Goal: Entertainment & Leisure: Consume media (video, audio)

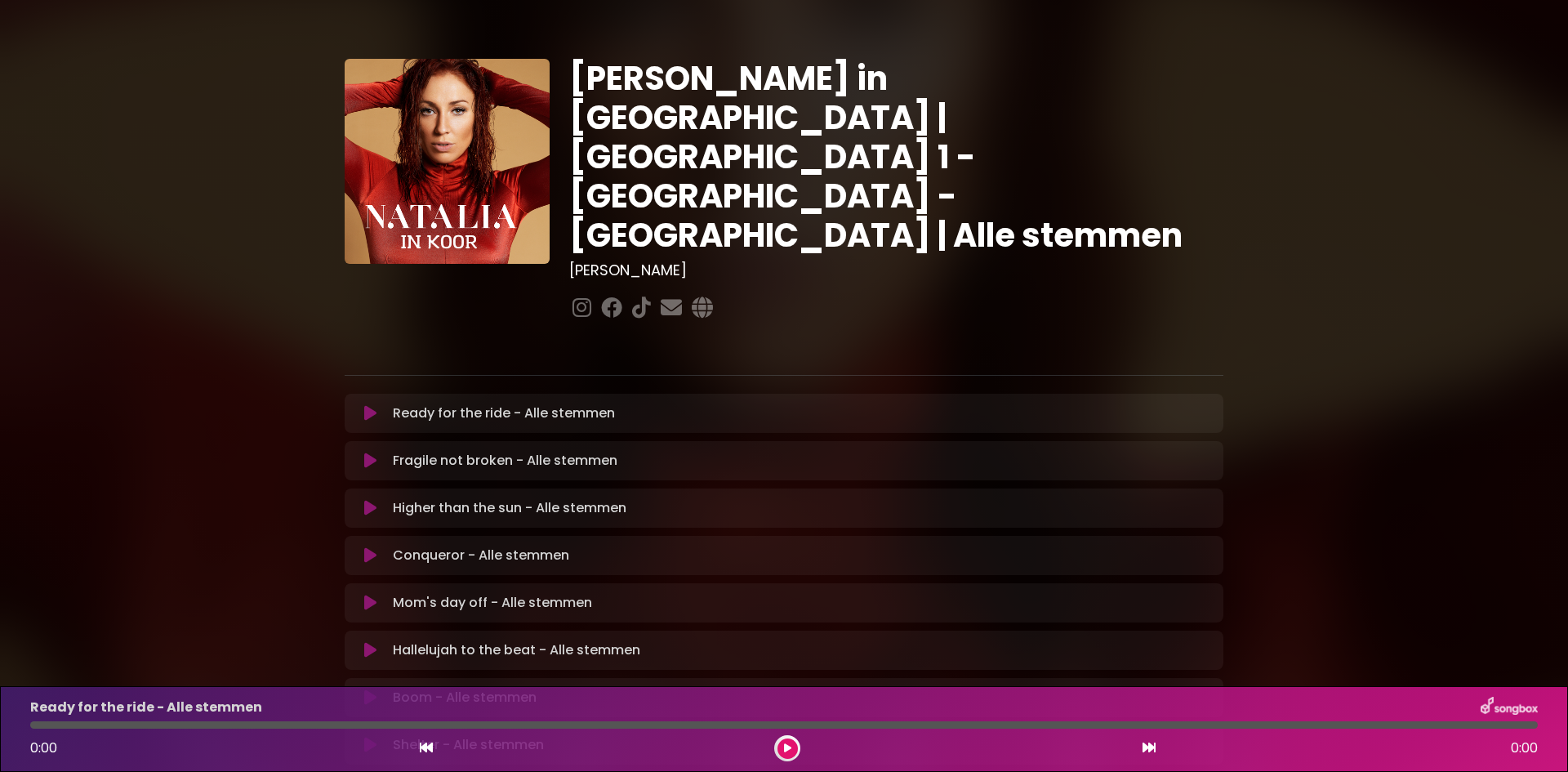
click at [368, 405] on icon at bounding box center [370, 413] width 12 height 16
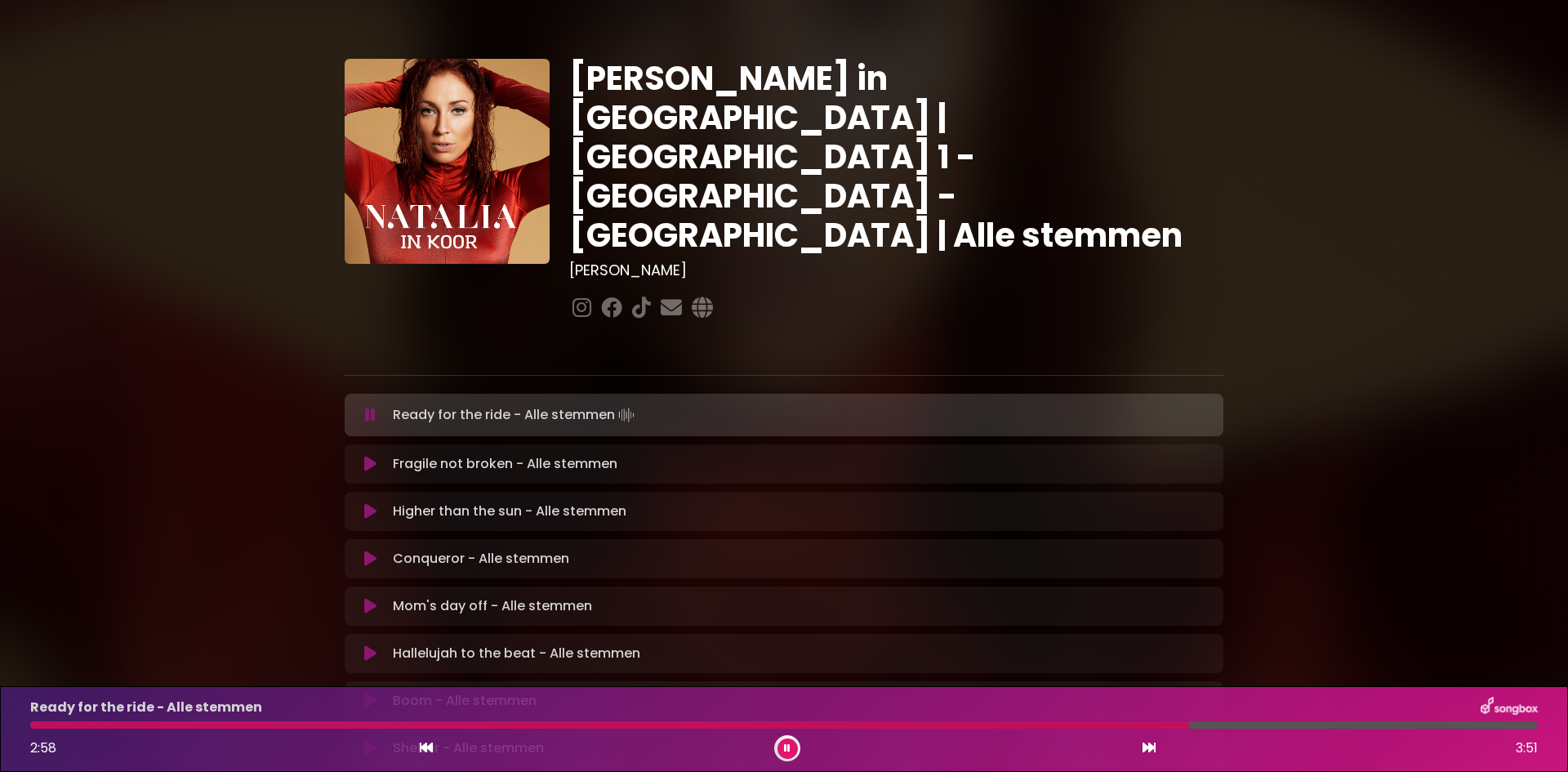
click at [41, 729] on div "Ready for the ride - Alle stemmen 2:58 3:51" at bounding box center [784, 728] width 1526 height 64
click at [49, 726] on div at bounding box center [613, 724] width 1167 height 7
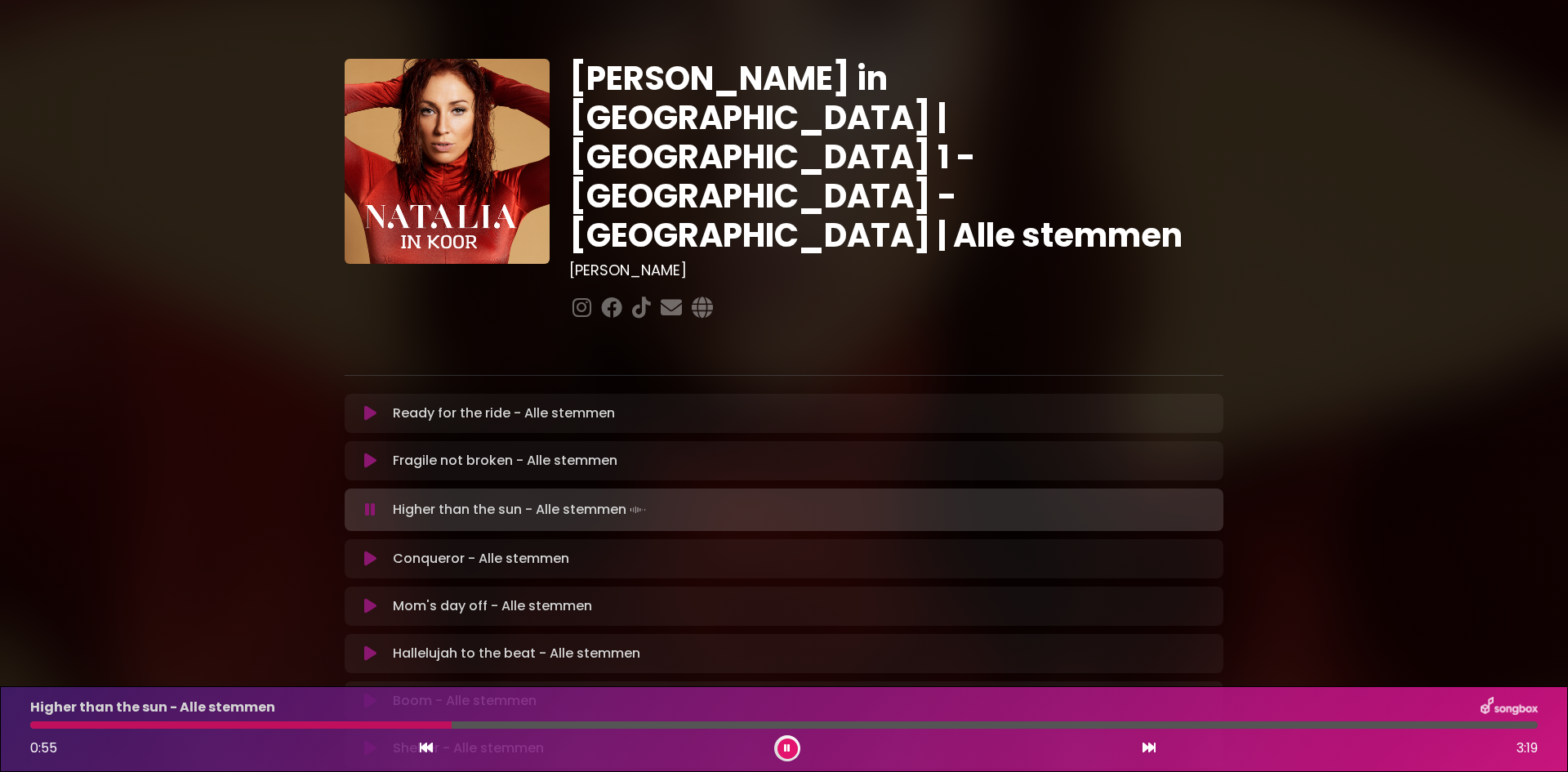
click at [126, 726] on div at bounding box center [240, 724] width 421 height 7
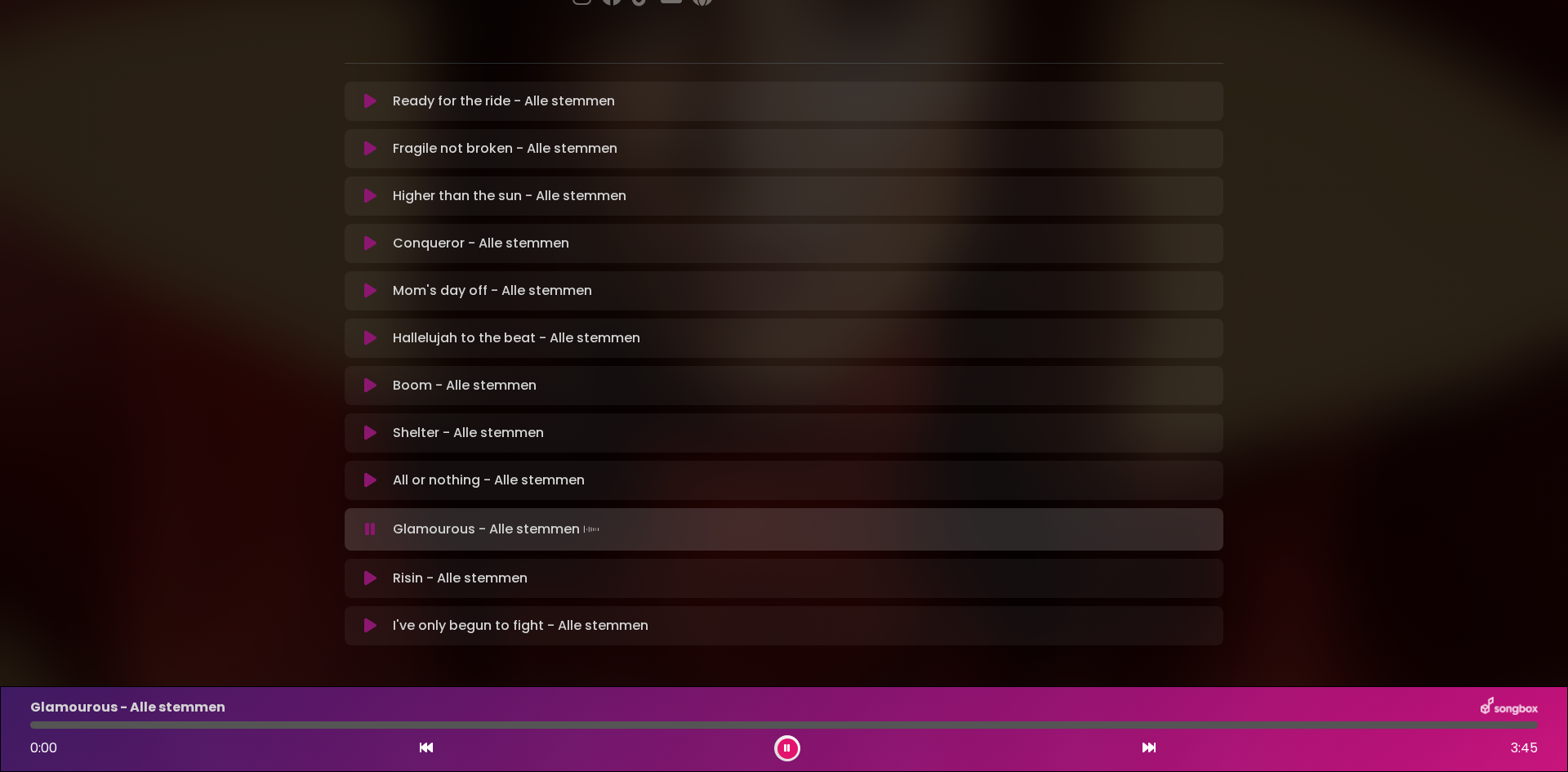
scroll to position [315, 0]
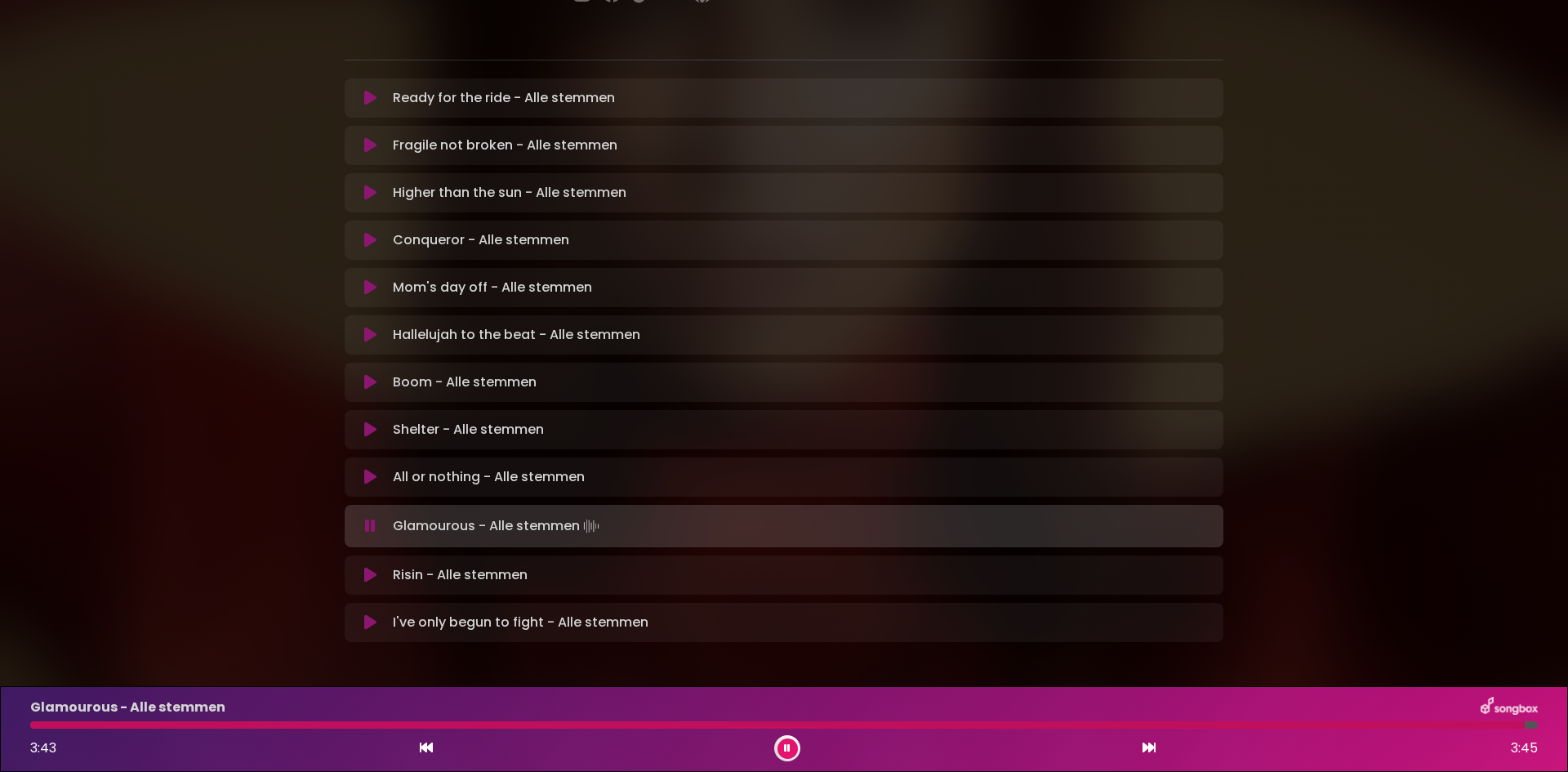
click at [365, 567] on icon at bounding box center [370, 575] width 12 height 16
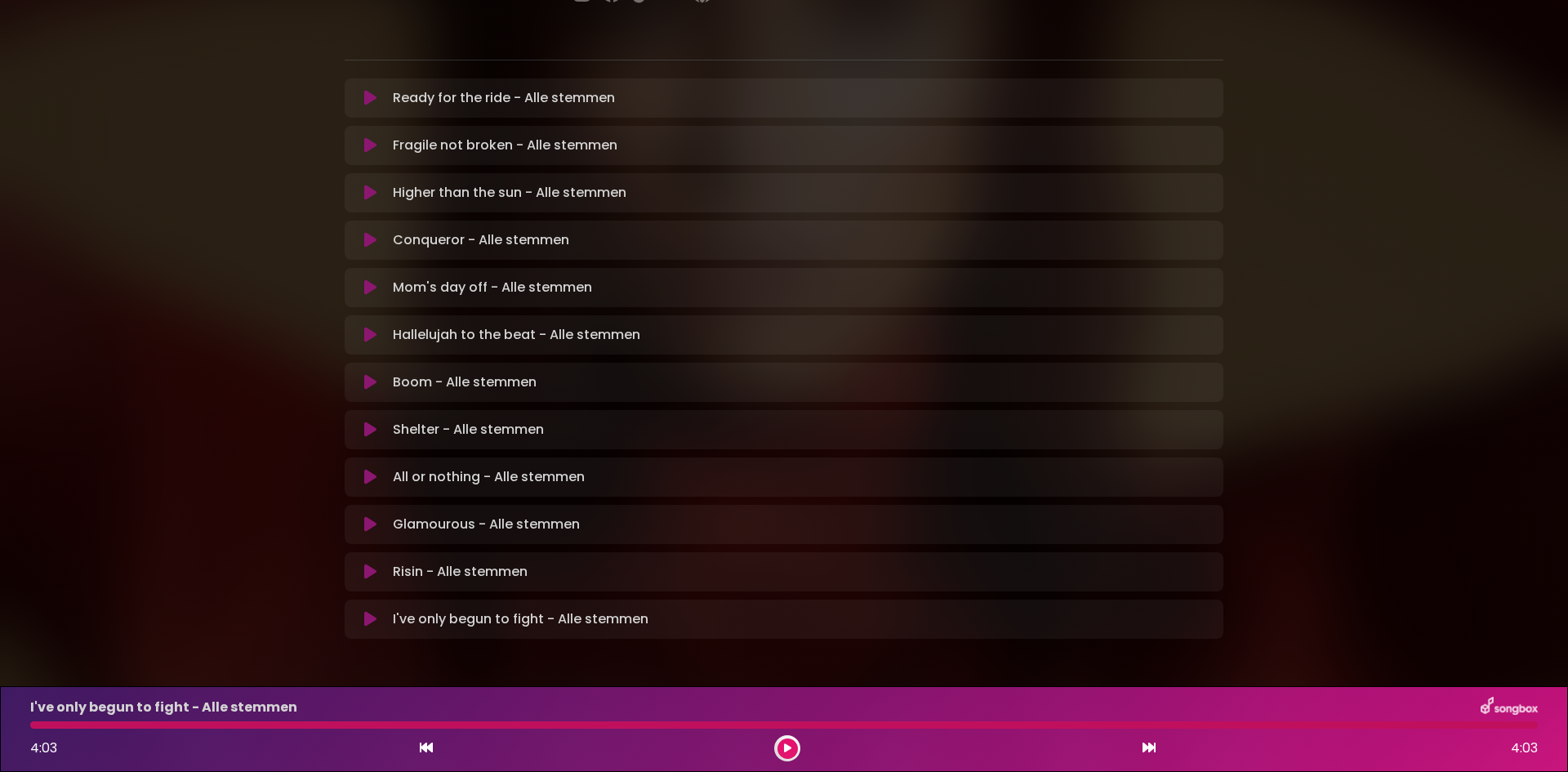
scroll to position [312, 0]
